Goal: Task Accomplishment & Management: Use online tool/utility

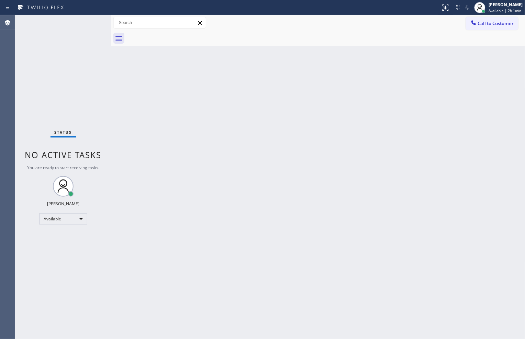
click at [75, 121] on div "Status No active tasks You are ready to start receiving tasks. Zachi Kyte Varon…" at bounding box center [63, 177] width 96 height 324
click at [79, 215] on div "Available" at bounding box center [63, 218] width 48 height 11
click at [73, 251] on li "Break" at bounding box center [63, 254] width 47 height 8
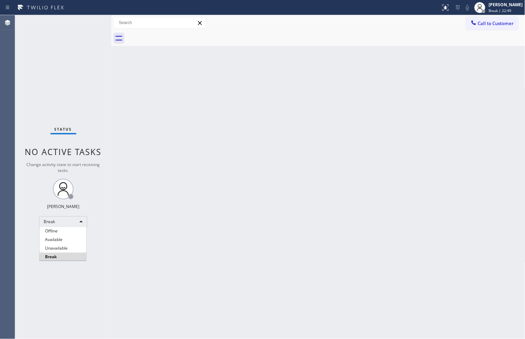
click at [399, 310] on div at bounding box center [262, 169] width 525 height 339
click at [69, 223] on div "Break" at bounding box center [63, 221] width 48 height 11
click at [72, 236] on li "Available" at bounding box center [63, 239] width 47 height 8
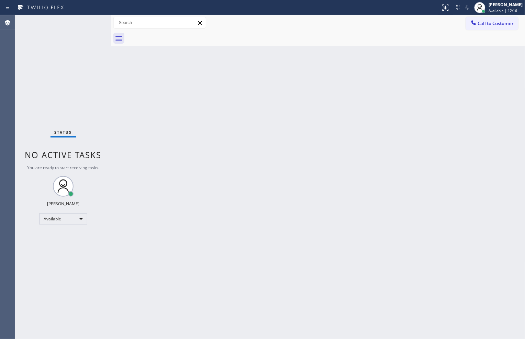
click at [335, 308] on div "Back to Dashboard Change Sender ID Customers Technicians Select a contact Outbo…" at bounding box center [318, 177] width 414 height 324
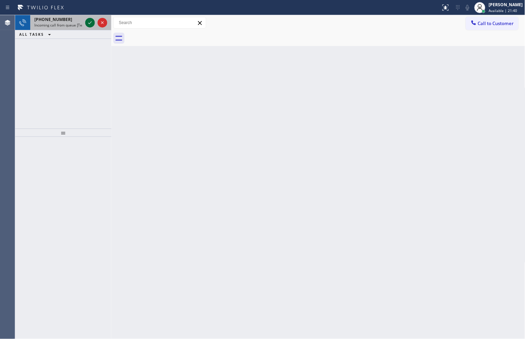
click at [87, 22] on icon at bounding box center [90, 23] width 8 height 8
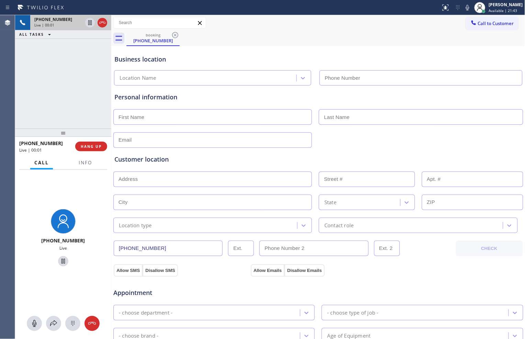
type input "[PHONE_NUMBER]"
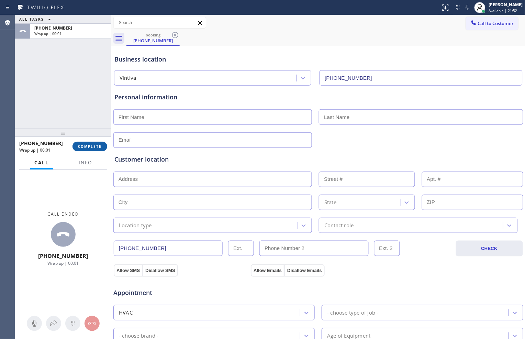
click at [96, 145] on span "COMPLETE" at bounding box center [90, 146] width 24 height 5
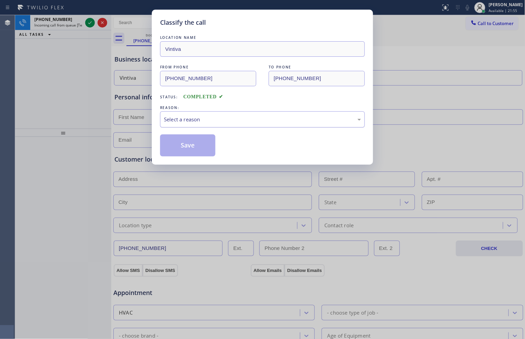
click at [243, 114] on div "Select a reason" at bounding box center [262, 119] width 205 height 16
click at [209, 150] on button "Save" at bounding box center [187, 145] width 55 height 22
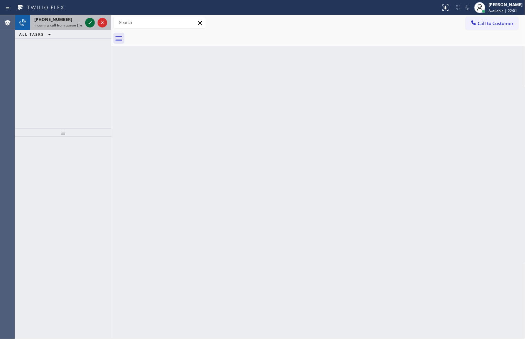
click at [87, 21] on icon at bounding box center [90, 23] width 8 height 8
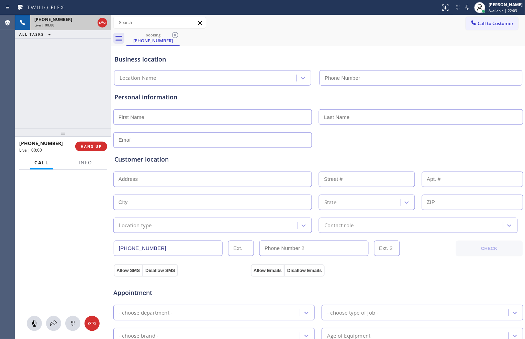
type input "[PHONE_NUMBER]"
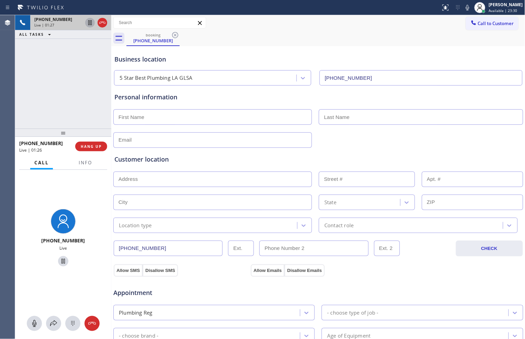
click at [91, 25] on icon at bounding box center [89, 22] width 3 height 5
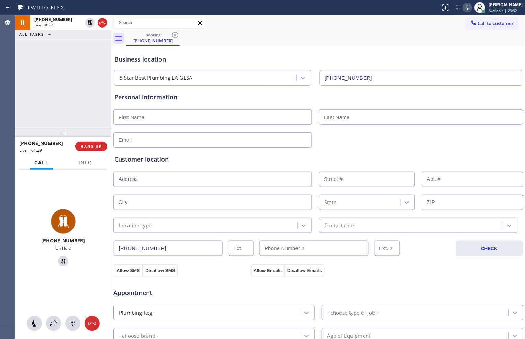
click at [465, 6] on icon at bounding box center [468, 7] width 8 height 8
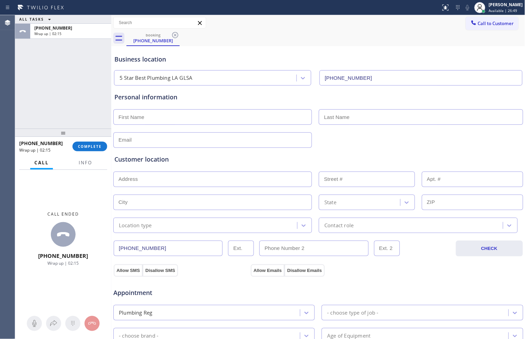
click at [392, 291] on div "Appointment" at bounding box center [318, 289] width 411 height 18
click at [91, 144] on span "COMPLETE" at bounding box center [90, 146] width 24 height 5
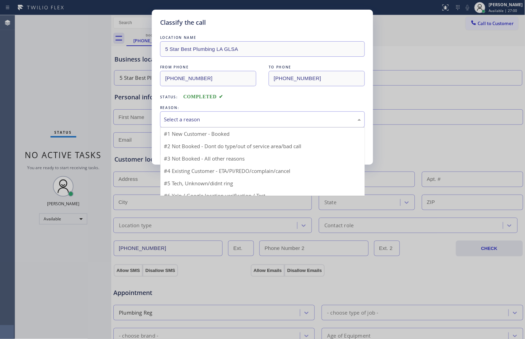
click at [209, 122] on div "Select a reason" at bounding box center [262, 119] width 197 height 8
click at [113, 142] on div "Classify the call LOCATION NAME 5 Star Best Plumbing LA GLSA FROM PHONE [PHONE_…" at bounding box center [262, 169] width 525 height 339
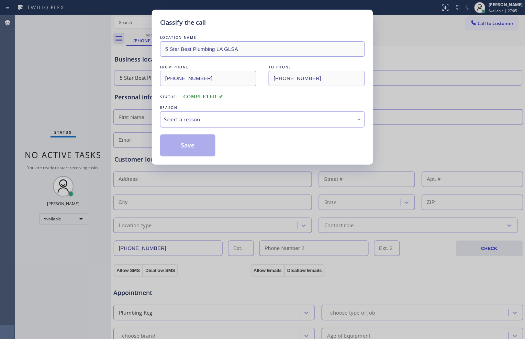
click at [414, 119] on div "Classify the call LOCATION NAME 5 Star Best Plumbing LA GLSA FROM PHONE [PHONE_…" at bounding box center [262, 169] width 525 height 339
click at [431, 133] on div "Classify the call LOCATION NAME 5 Star Best Plumbing LA GLSA FROM PHONE [PHONE_…" at bounding box center [262, 169] width 525 height 339
click at [237, 120] on div "Select a reason" at bounding box center [262, 119] width 197 height 8
click at [185, 141] on button "Save" at bounding box center [187, 145] width 55 height 22
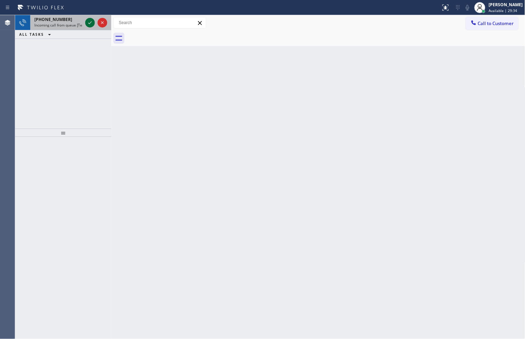
click at [91, 23] on icon at bounding box center [90, 23] width 8 height 8
click at [443, 11] on icon at bounding box center [446, 7] width 8 height 8
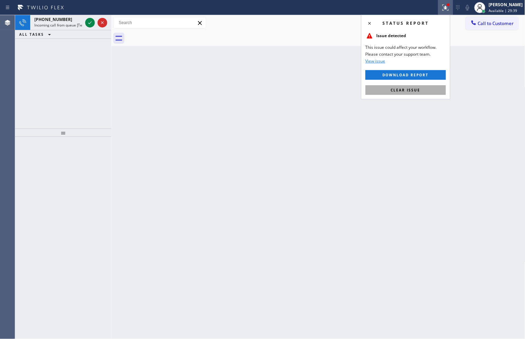
click at [425, 90] on button "Clear issue" at bounding box center [406, 90] width 80 height 10
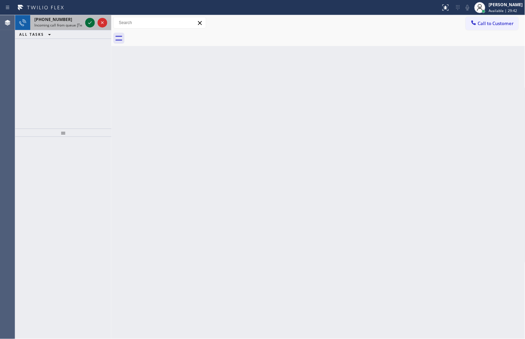
click at [87, 23] on icon at bounding box center [90, 23] width 8 height 8
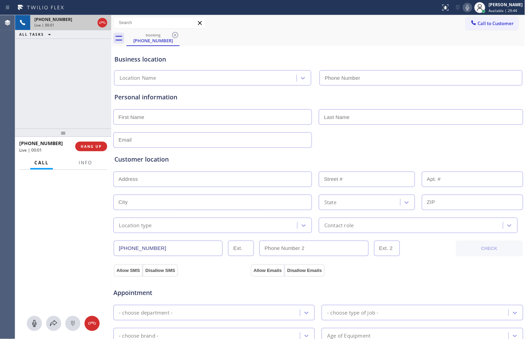
type input "[PHONE_NUMBER]"
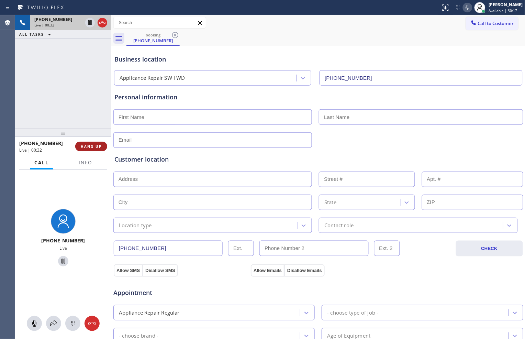
click at [97, 146] on span "HANG UP" at bounding box center [91, 146] width 21 height 5
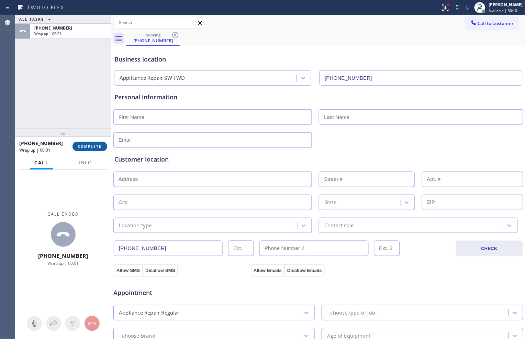
click at [98, 148] on span "COMPLETE" at bounding box center [90, 146] width 24 height 5
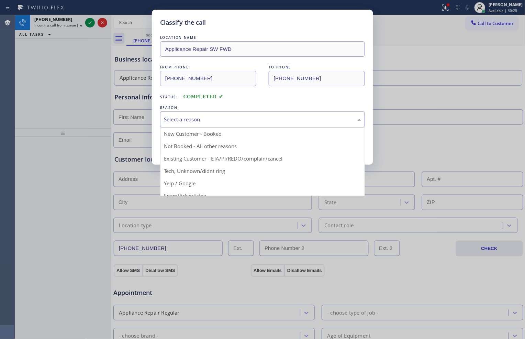
click at [268, 126] on div "Select a reason" at bounding box center [262, 119] width 205 height 16
click at [324, 123] on div "New Customer - Booked" at bounding box center [262, 119] width 197 height 8
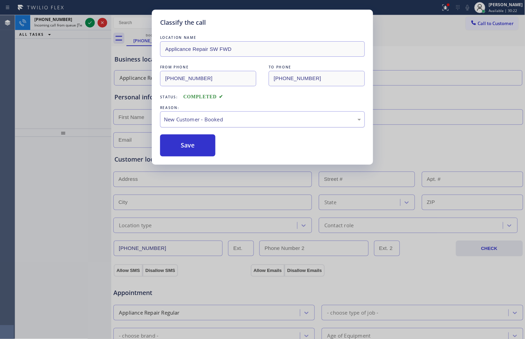
click at [324, 123] on div "New Customer - Booked" at bounding box center [262, 119] width 197 height 8
click at [210, 150] on button "Save" at bounding box center [187, 145] width 55 height 22
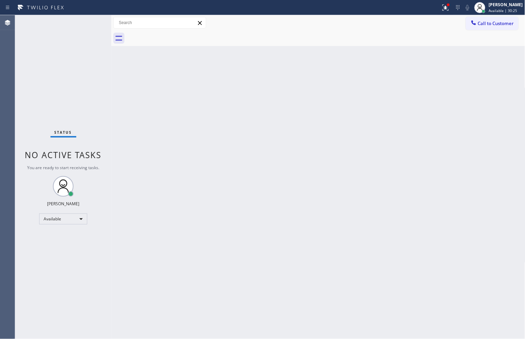
click at [410, 166] on div "Back to Dashboard Change Sender ID Customers Technicians Select a contact Outbo…" at bounding box center [318, 177] width 414 height 324
click at [79, 116] on div "Status No active tasks You are ready to start receiving tasks. [PERSON_NAME] Av…" at bounding box center [63, 177] width 96 height 324
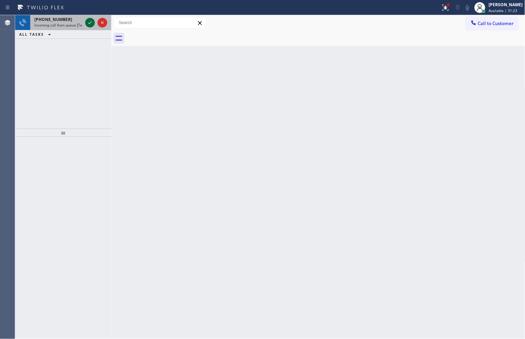
click at [88, 21] on icon at bounding box center [90, 23] width 8 height 8
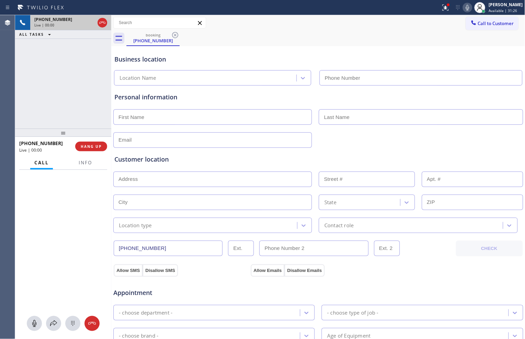
type input "[PHONE_NUMBER]"
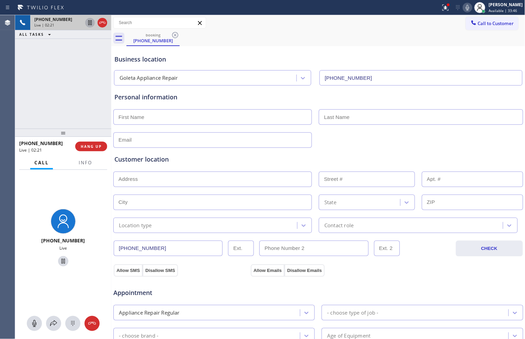
click at [90, 23] on icon at bounding box center [90, 23] width 8 height 8
click at [466, 5] on icon at bounding box center [468, 7] width 8 height 8
click at [88, 23] on icon at bounding box center [90, 22] width 5 height 5
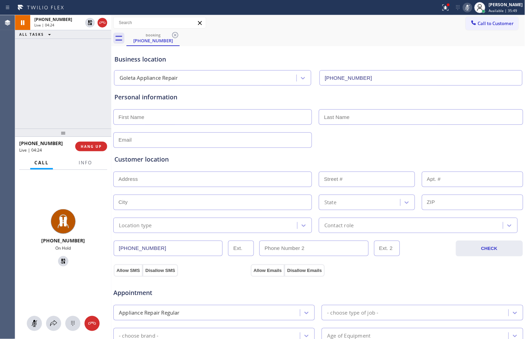
click at [467, 5] on icon at bounding box center [468, 7] width 8 height 8
click at [95, 146] on span "HANG UP" at bounding box center [91, 146] width 21 height 5
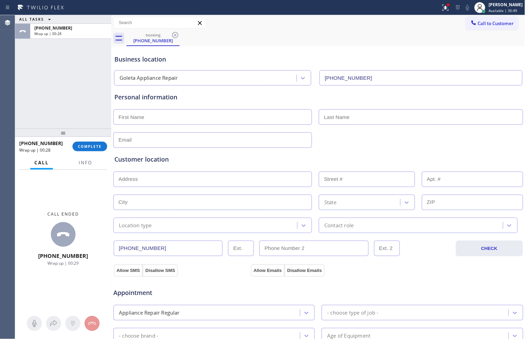
click at [28, 102] on div "ALL TASKS ALL TASKS ACTIVE TASKS TASKS IN WRAP UP [PHONE_NUMBER] Wrap up | 00:28" at bounding box center [63, 71] width 96 height 113
click at [83, 144] on span "COMPLETE" at bounding box center [90, 146] width 24 height 5
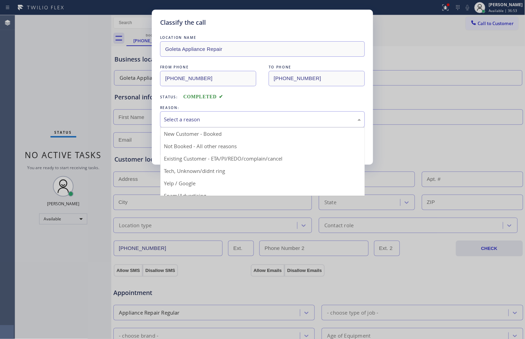
click at [211, 123] on div "Select a reason" at bounding box center [262, 119] width 197 height 8
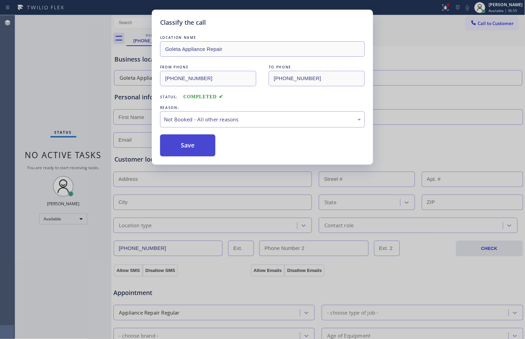
click at [204, 147] on button "Save" at bounding box center [187, 145] width 55 height 22
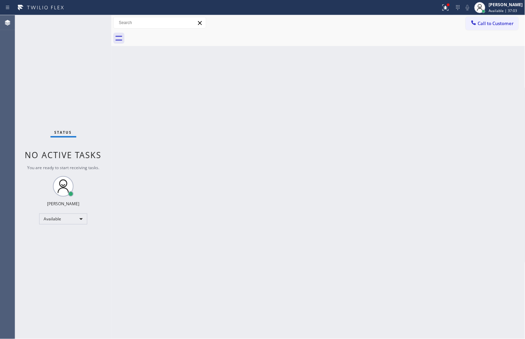
click at [375, 298] on div "Back to Dashboard Change Sender ID Customers Technicians Select a contact Outbo…" at bounding box center [318, 177] width 414 height 324
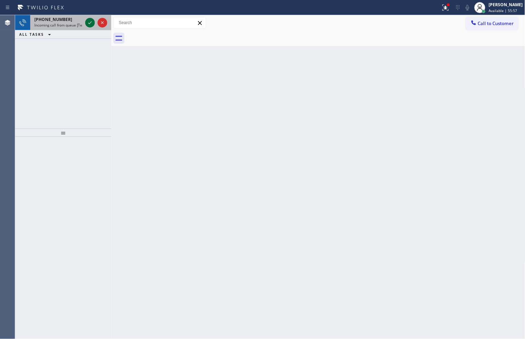
click at [87, 23] on icon at bounding box center [90, 23] width 8 height 8
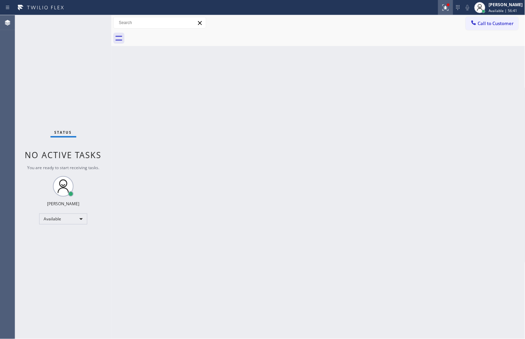
click at [444, 9] on icon at bounding box center [446, 7] width 8 height 8
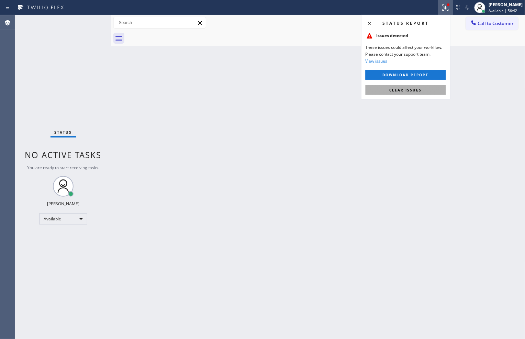
click at [413, 89] on span "Clear issues" at bounding box center [406, 90] width 32 height 5
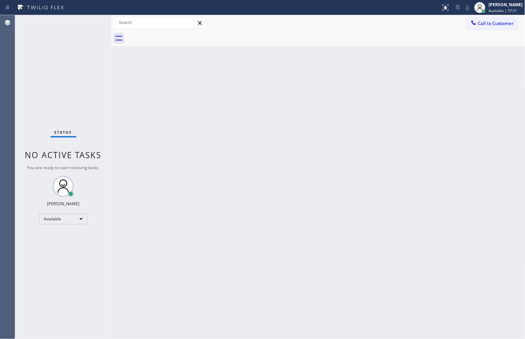
click at [88, 69] on div "Status No active tasks You are ready to start receiving tasks. [PERSON_NAME] Av…" at bounding box center [63, 177] width 96 height 324
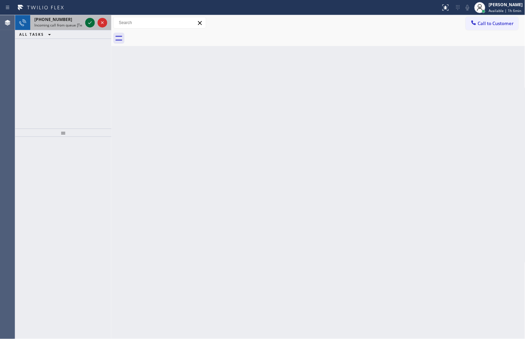
click at [87, 21] on icon at bounding box center [90, 23] width 8 height 8
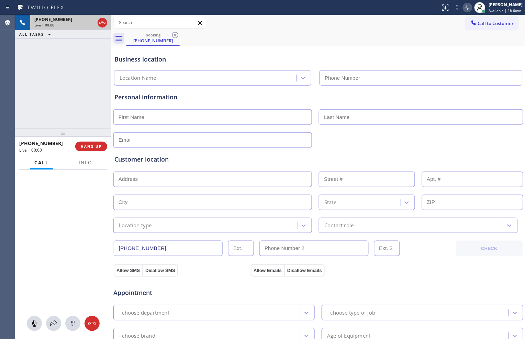
type input "[PHONE_NUMBER]"
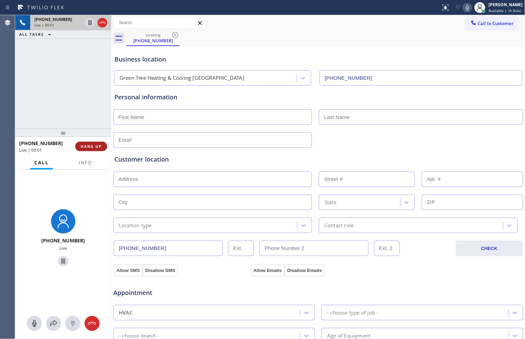
click at [97, 147] on span "HANG UP" at bounding box center [91, 146] width 21 height 5
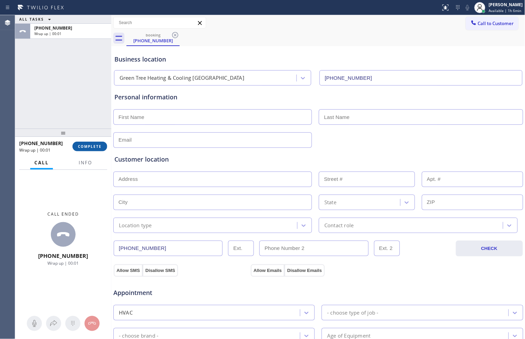
click at [98, 144] on span "COMPLETE" at bounding box center [90, 146] width 24 height 5
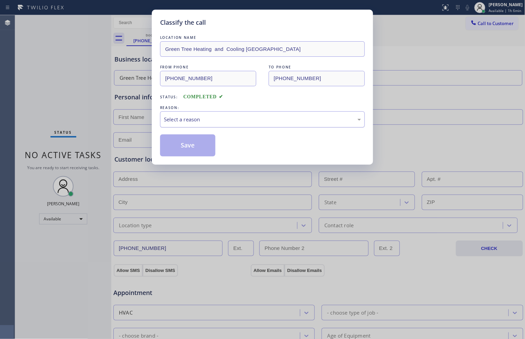
click at [195, 119] on div "Select a reason" at bounding box center [262, 119] width 197 height 8
click at [203, 149] on button "Save" at bounding box center [187, 145] width 55 height 22
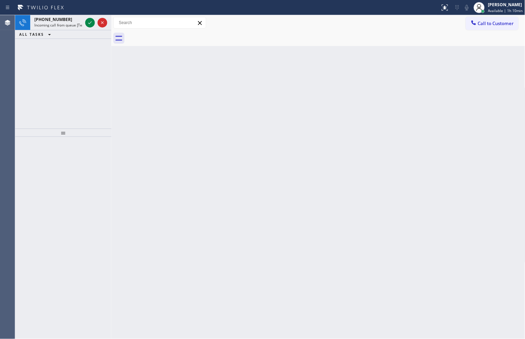
click at [77, 96] on div "[PHONE_NUMBER] Incoming call from queue [Test] All ALL TASKS ALL TASKS ACTIVE T…" at bounding box center [63, 71] width 96 height 113
click at [87, 26] on icon at bounding box center [90, 23] width 8 height 8
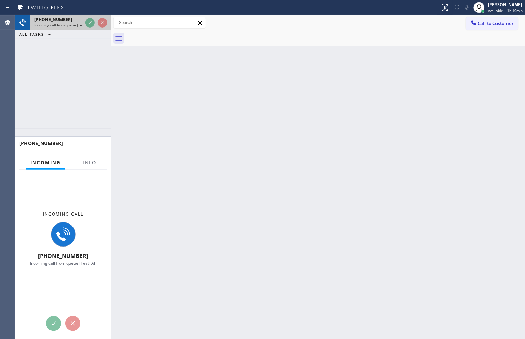
click at [88, 29] on div at bounding box center [96, 22] width 25 height 15
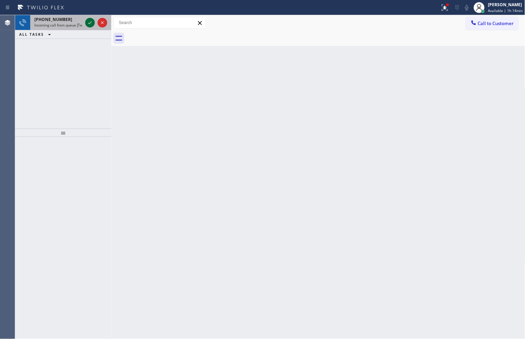
click at [90, 23] on icon at bounding box center [89, 22] width 3 height 3
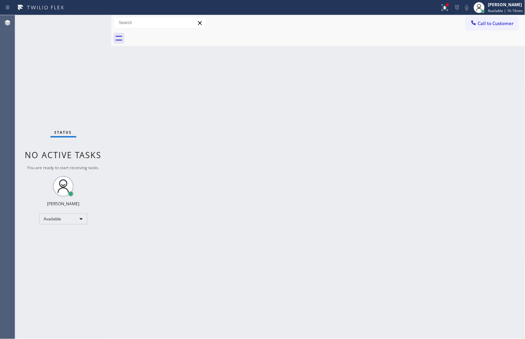
click at [176, 188] on div "Back to Dashboard Change Sender ID Customers Technicians Select a contact Outbo…" at bounding box center [318, 177] width 414 height 324
click at [148, 136] on div "Back to Dashboard Change Sender ID Customers Technicians Select a contact Outbo…" at bounding box center [318, 177] width 414 height 324
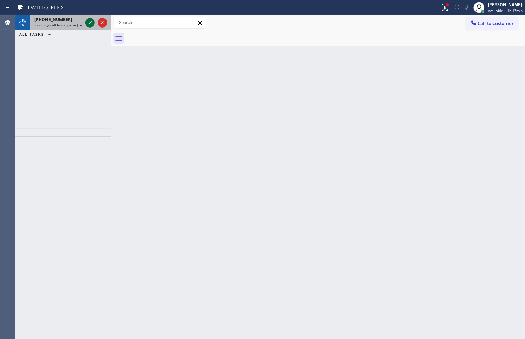
click at [92, 21] on icon at bounding box center [90, 23] width 8 height 8
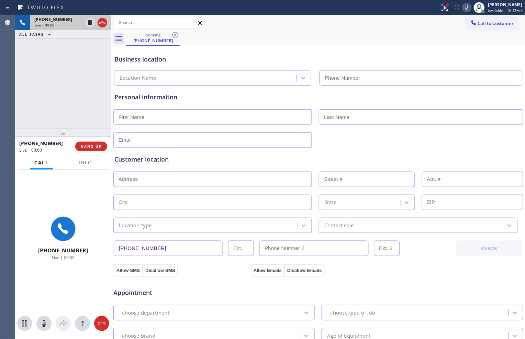
type input "[PHONE_NUMBER]"
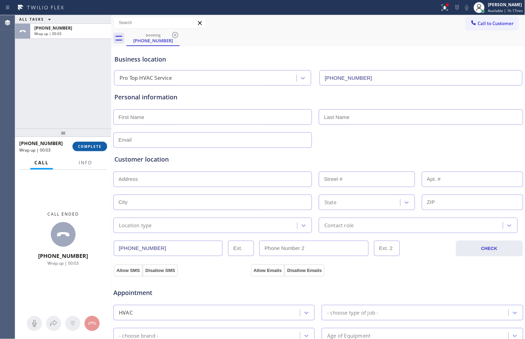
click at [104, 144] on button "COMPLETE" at bounding box center [90, 147] width 35 height 10
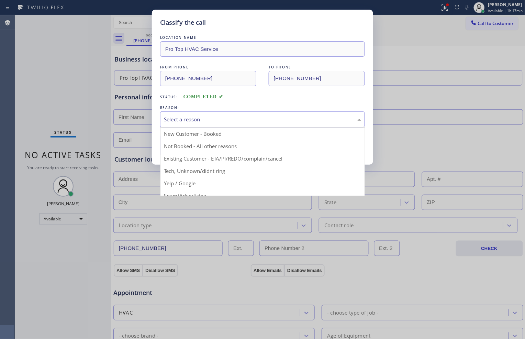
click at [192, 122] on div "Select a reason" at bounding box center [262, 119] width 197 height 8
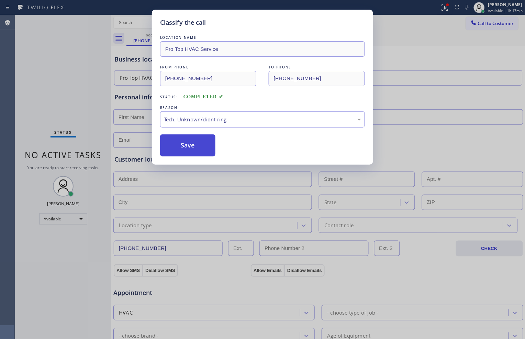
click at [191, 146] on button "Save" at bounding box center [187, 145] width 55 height 22
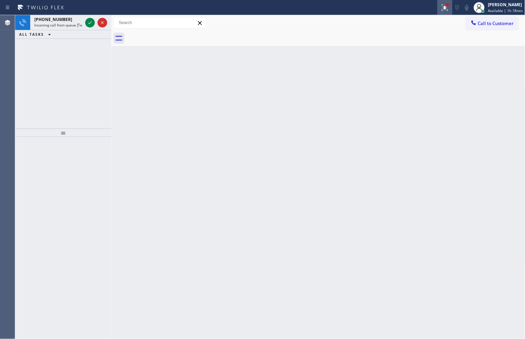
click at [445, 10] on icon at bounding box center [445, 7] width 8 height 8
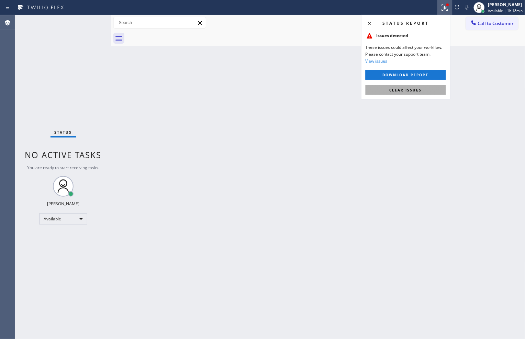
click at [432, 88] on button "Clear issues" at bounding box center [406, 90] width 80 height 10
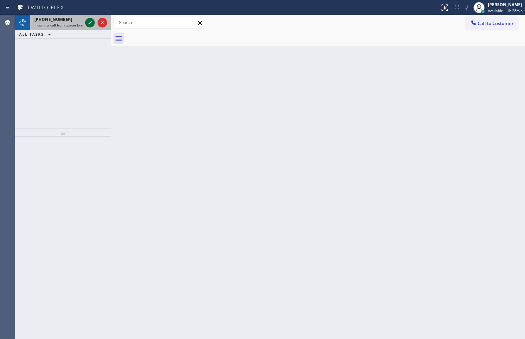
click at [88, 19] on icon at bounding box center [90, 23] width 8 height 8
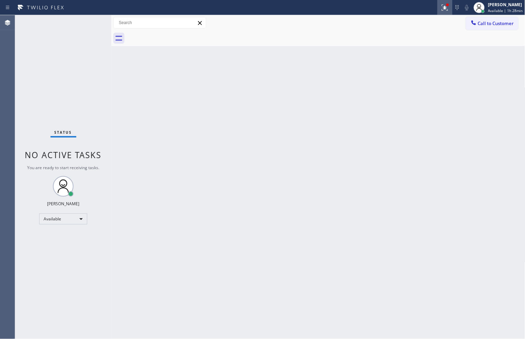
click at [446, 8] on icon at bounding box center [445, 7] width 8 height 8
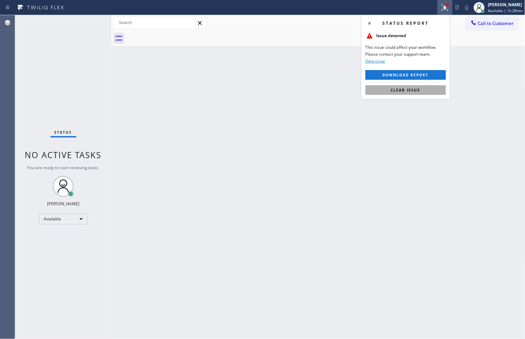
click at [432, 85] on button "Clear issue" at bounding box center [406, 90] width 80 height 10
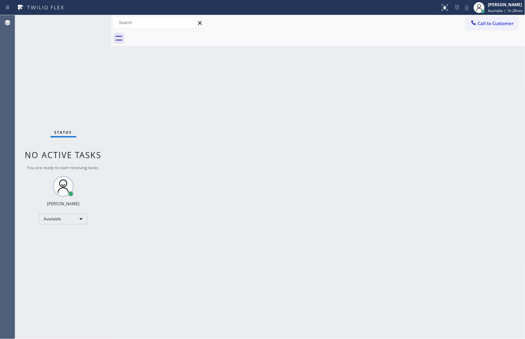
click at [454, 71] on div "Back to Dashboard Change Sender ID Customers Technicians Select a contact Outbo…" at bounding box center [318, 177] width 414 height 324
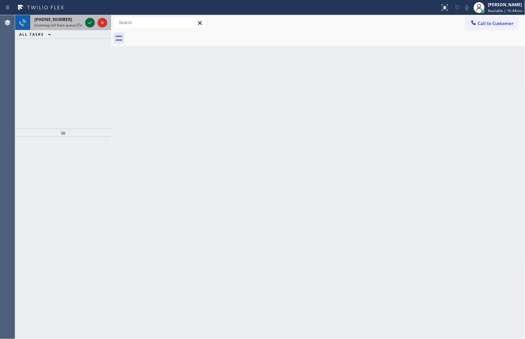
click at [90, 23] on icon at bounding box center [90, 23] width 8 height 8
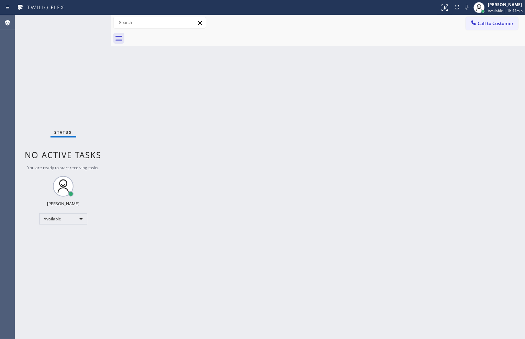
click at [90, 23] on div "Status No active tasks You are ready to start receiving tasks. [PERSON_NAME] Av…" at bounding box center [63, 177] width 96 height 324
click at [438, 4] on div at bounding box center [444, 7] width 15 height 8
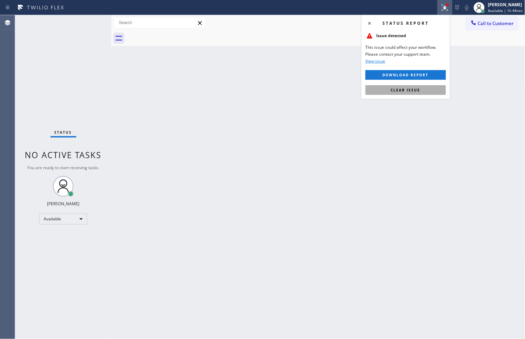
click at [412, 88] on span "Clear issue" at bounding box center [406, 90] width 30 height 5
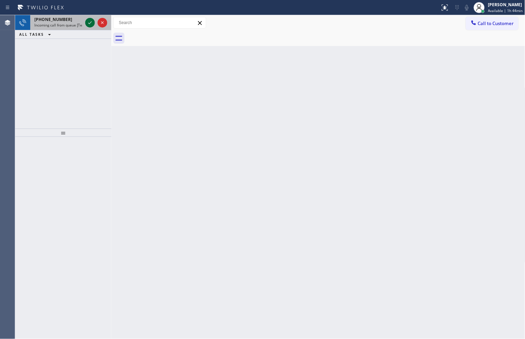
click at [92, 24] on icon at bounding box center [90, 23] width 8 height 8
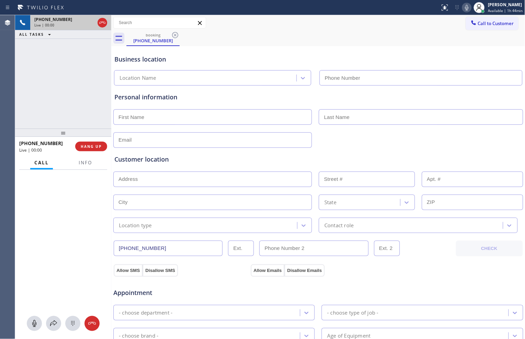
type input "[PHONE_NUMBER]"
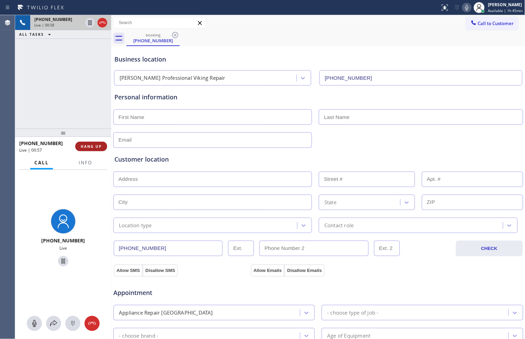
click at [97, 144] on span "HANG UP" at bounding box center [91, 146] width 21 height 5
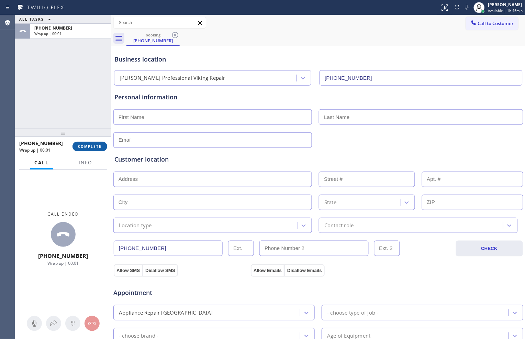
click at [100, 143] on button "COMPLETE" at bounding box center [90, 147] width 35 height 10
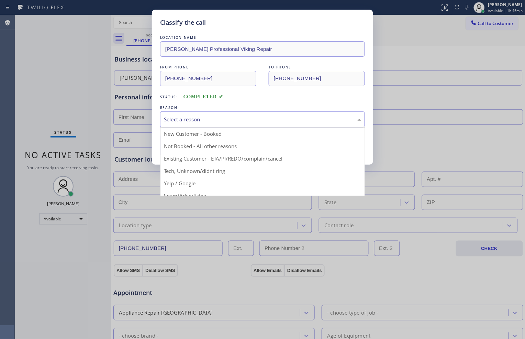
click at [216, 123] on div "Select a reason" at bounding box center [262, 119] width 197 height 8
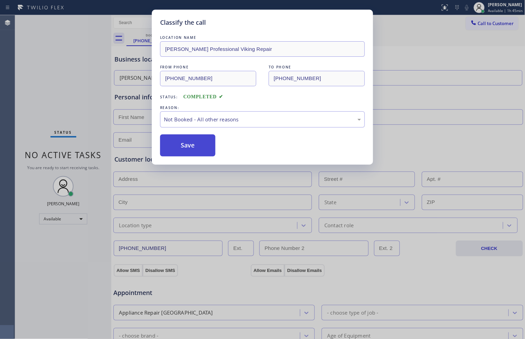
click at [200, 145] on button "Save" at bounding box center [187, 145] width 55 height 22
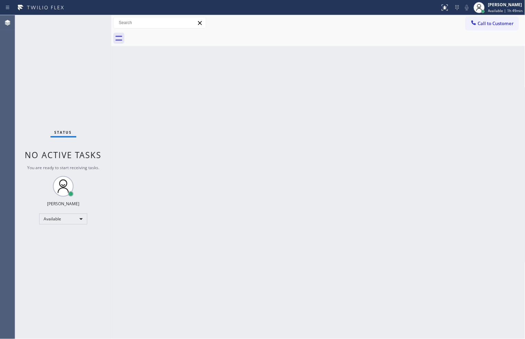
click at [418, 36] on div at bounding box center [325, 38] width 399 height 15
click at [77, 217] on div "Available" at bounding box center [63, 218] width 48 height 11
click at [58, 252] on li "Break" at bounding box center [63, 254] width 47 height 8
